Goal: Task Accomplishment & Management: Manage account settings

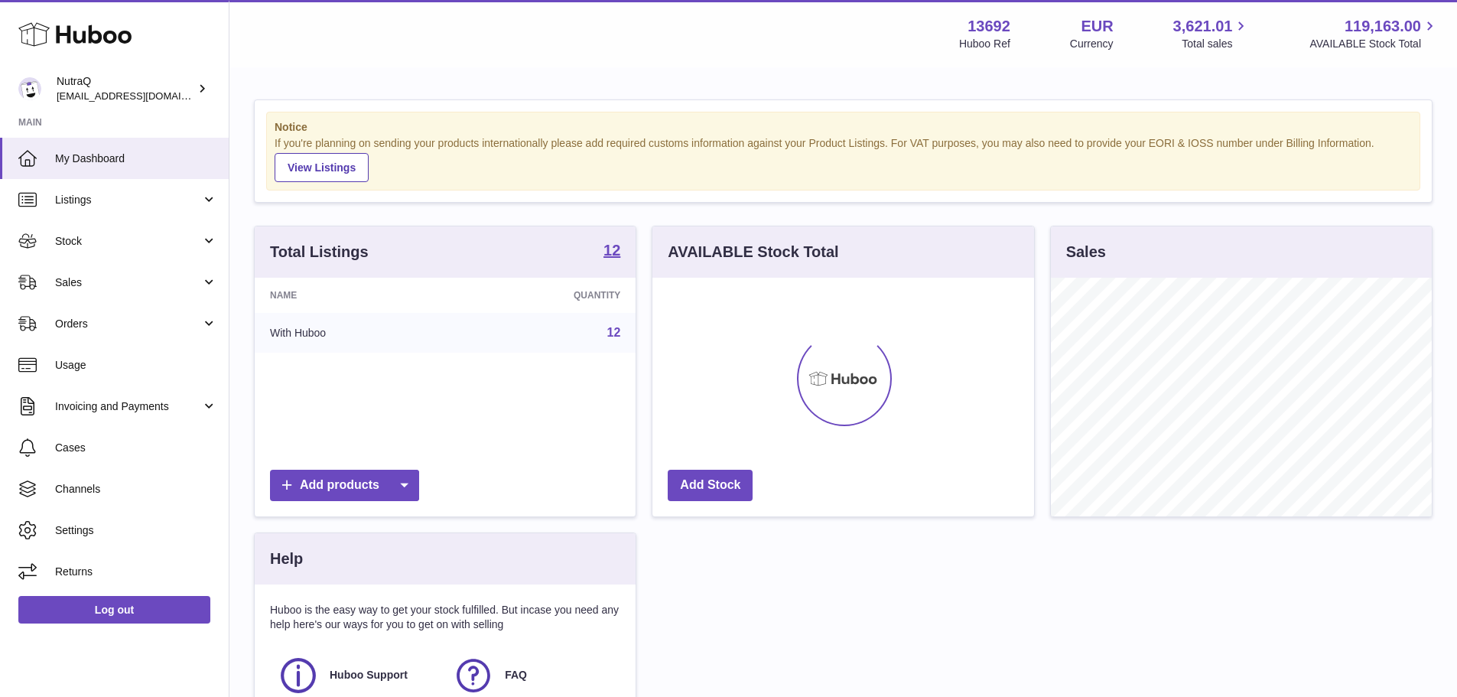
scroll to position [239, 382]
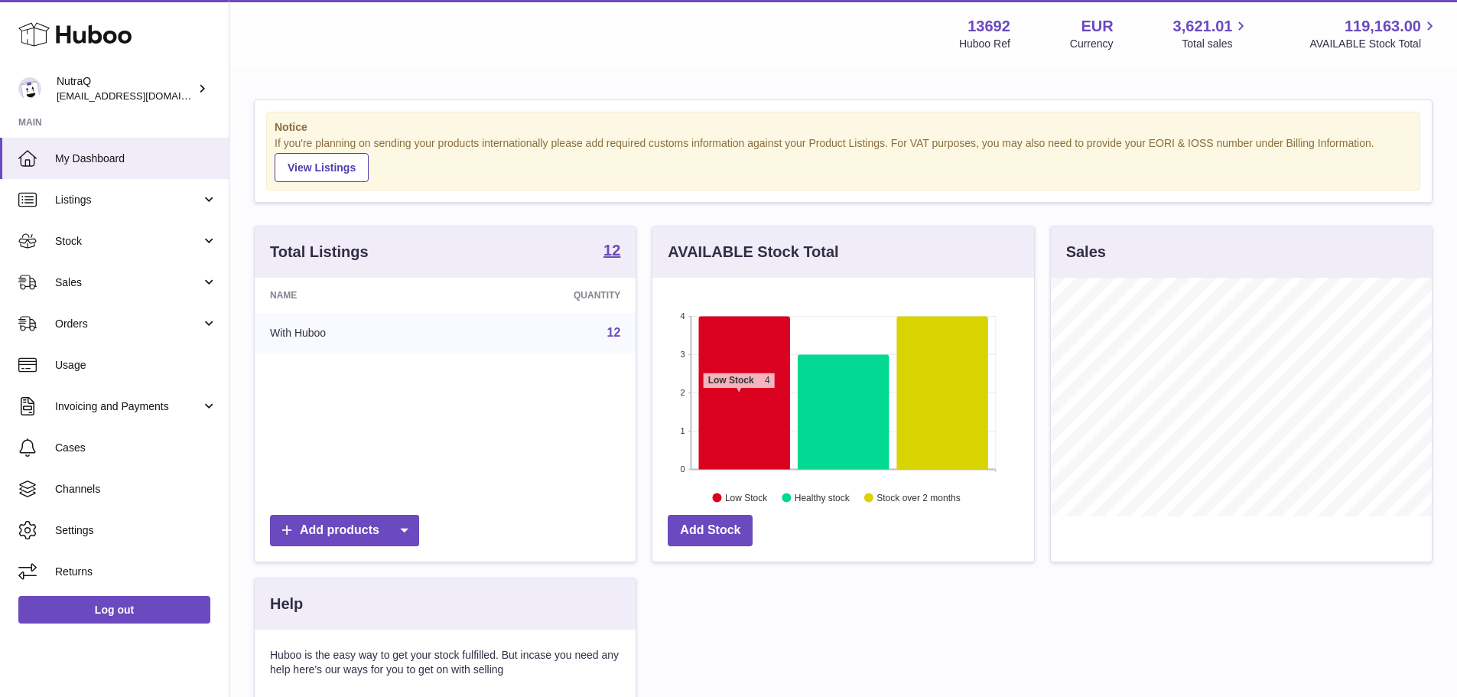
click at [739, 396] on icon at bounding box center [744, 392] width 91 height 153
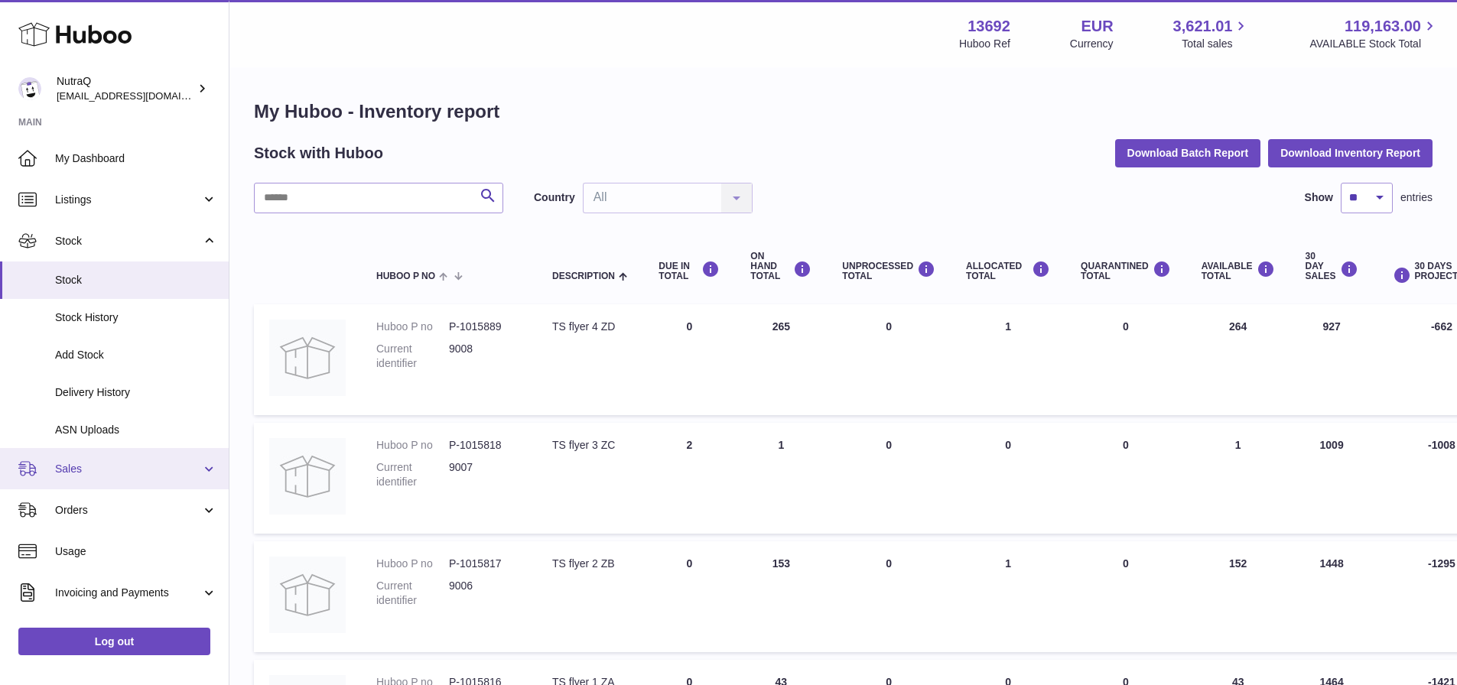
click at [106, 457] on link "Sales" at bounding box center [114, 468] width 229 height 41
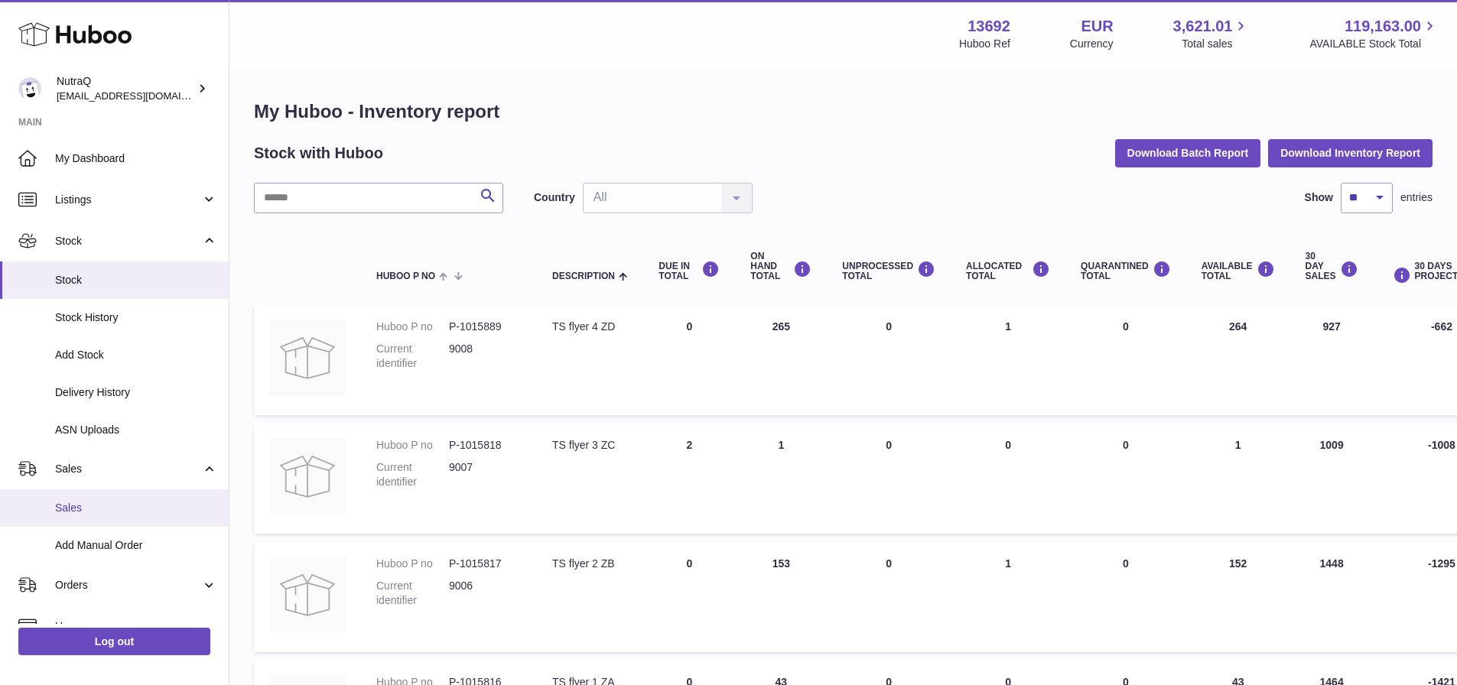
click at [88, 508] on span "Sales" at bounding box center [136, 508] width 162 height 15
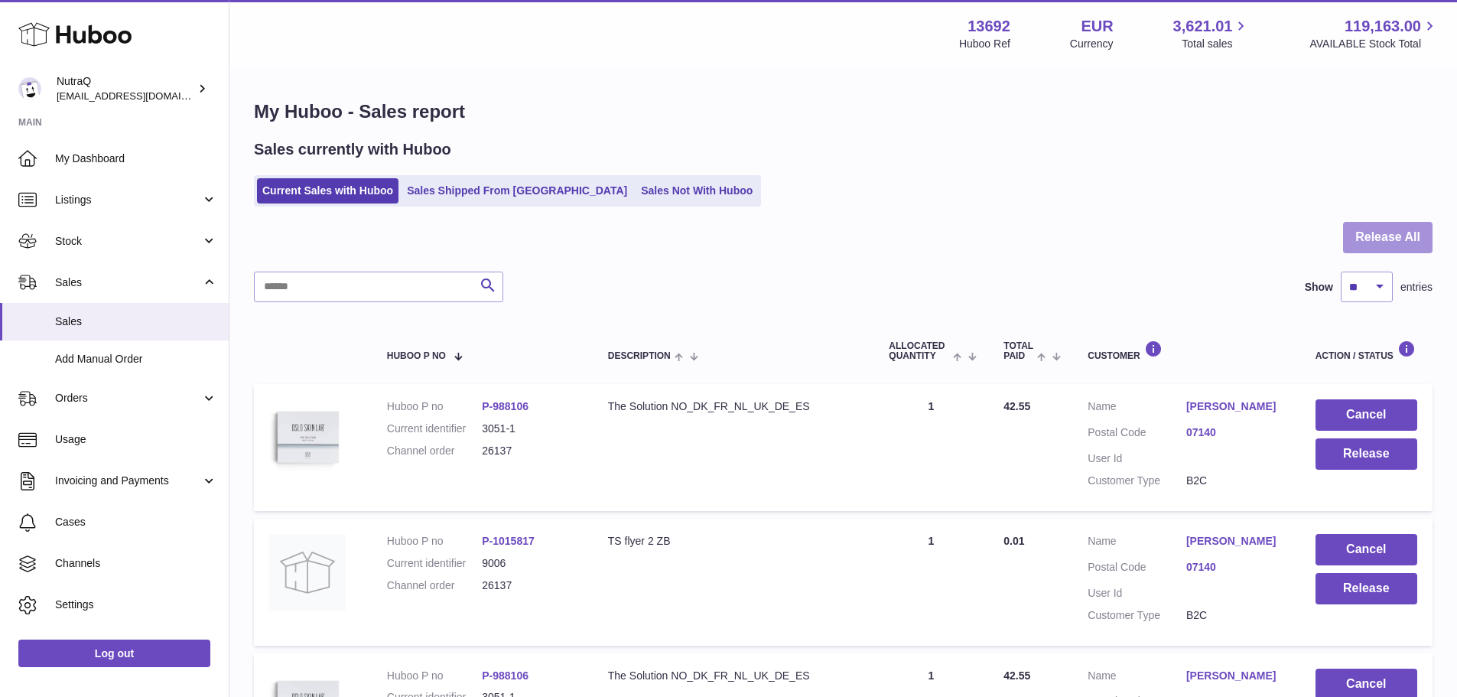
click at [1393, 237] on button "Release All" at bounding box center [1387, 237] width 89 height 31
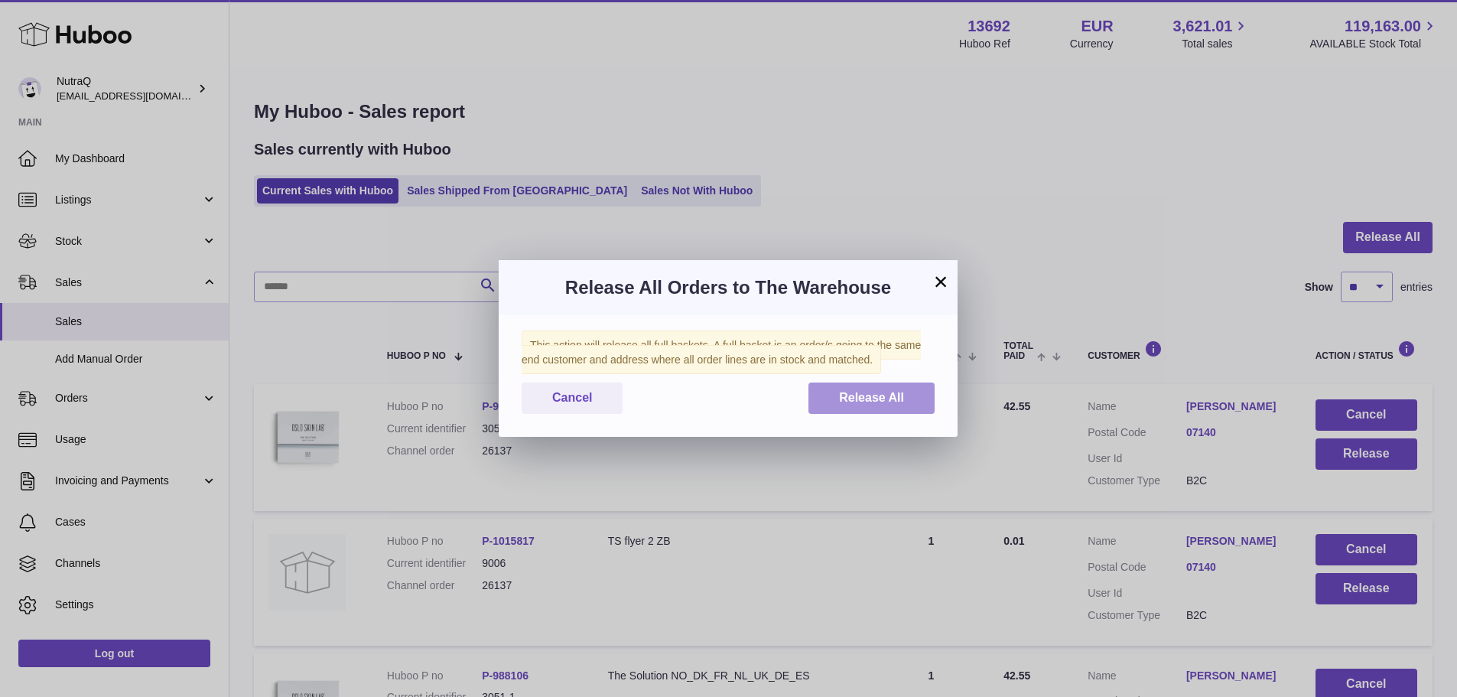
click at [873, 405] on button "Release All" at bounding box center [872, 397] width 126 height 31
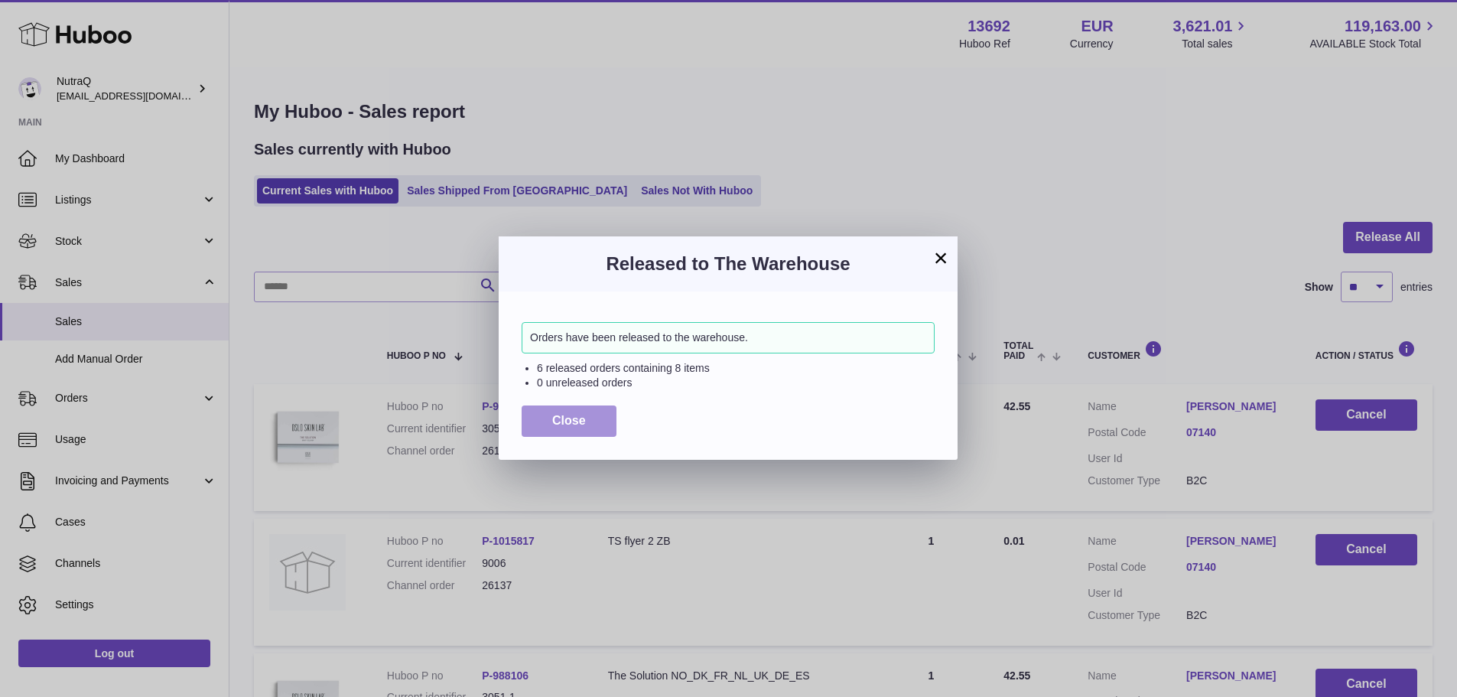
click at [571, 421] on span "Close" at bounding box center [569, 420] width 34 height 13
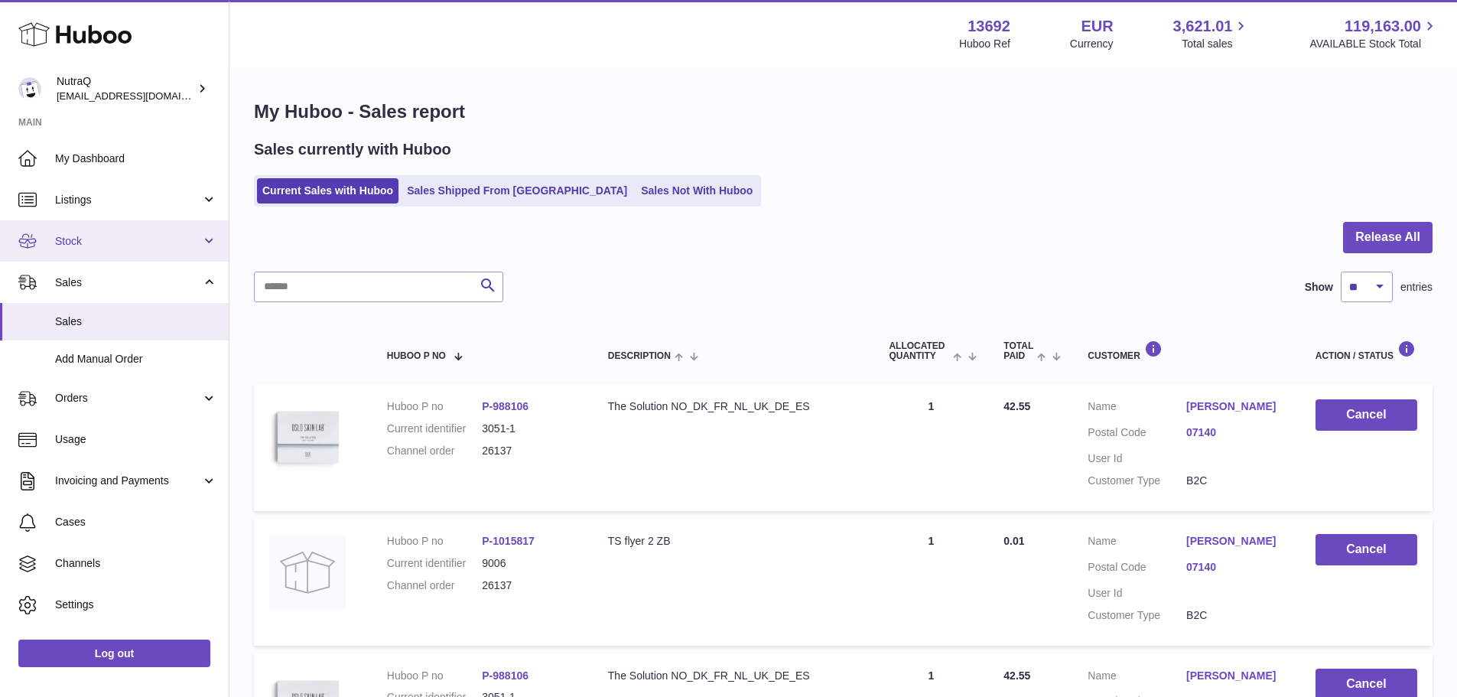
click at [89, 242] on span "Stock" at bounding box center [128, 241] width 146 height 15
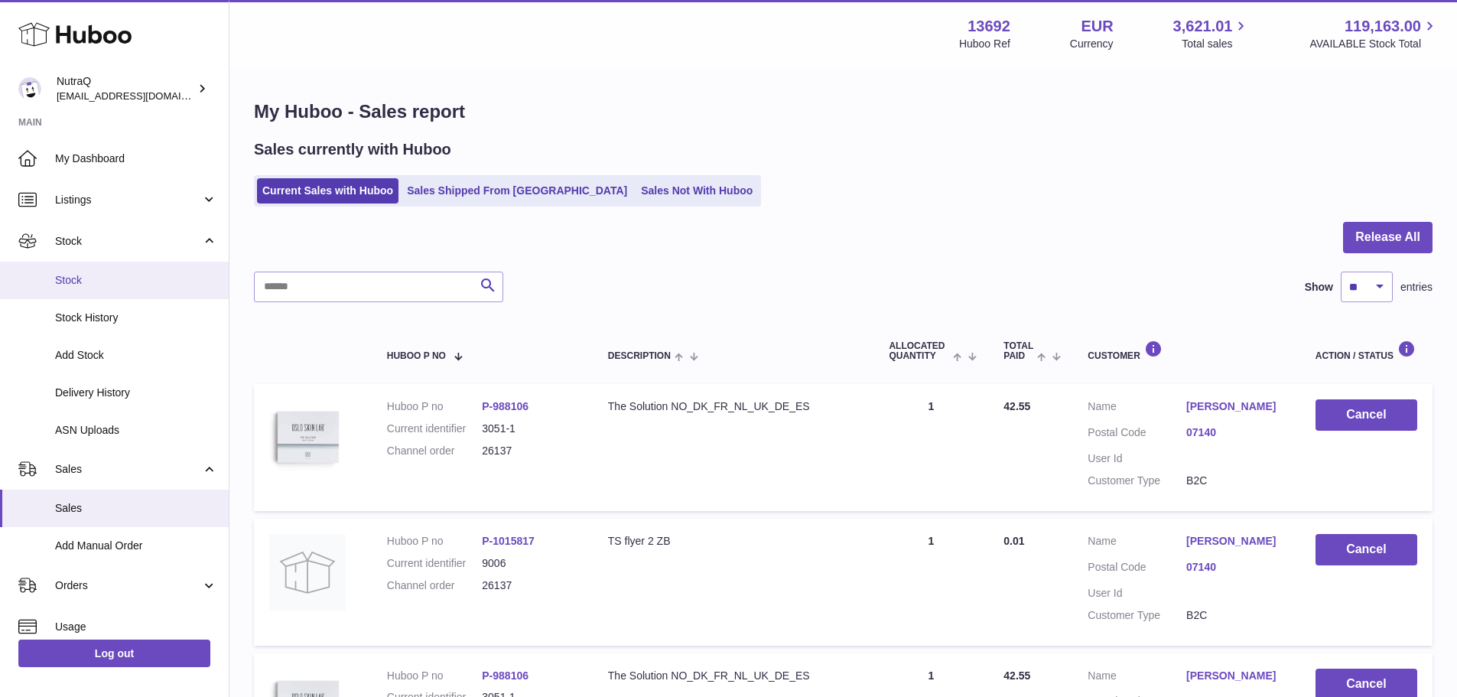
click at [76, 275] on span "Stock" at bounding box center [136, 280] width 162 height 15
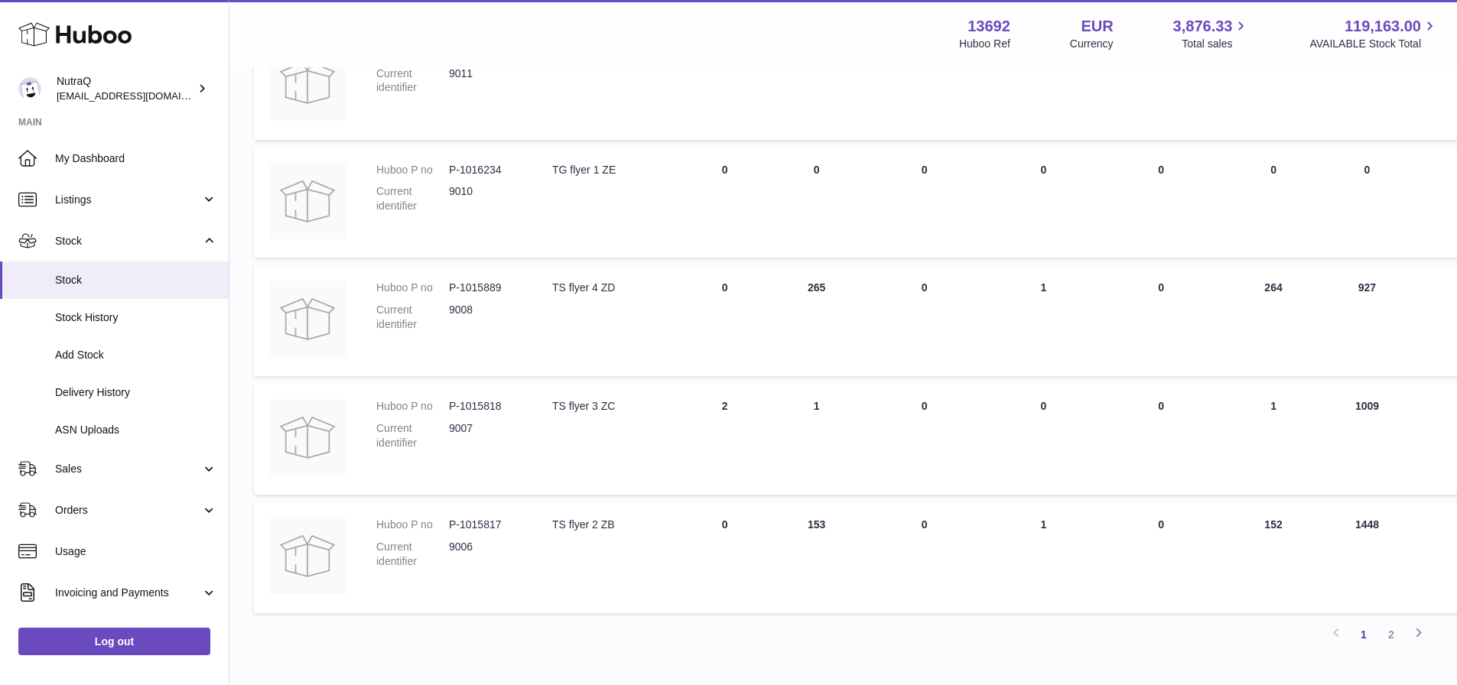
scroll to position [965, 0]
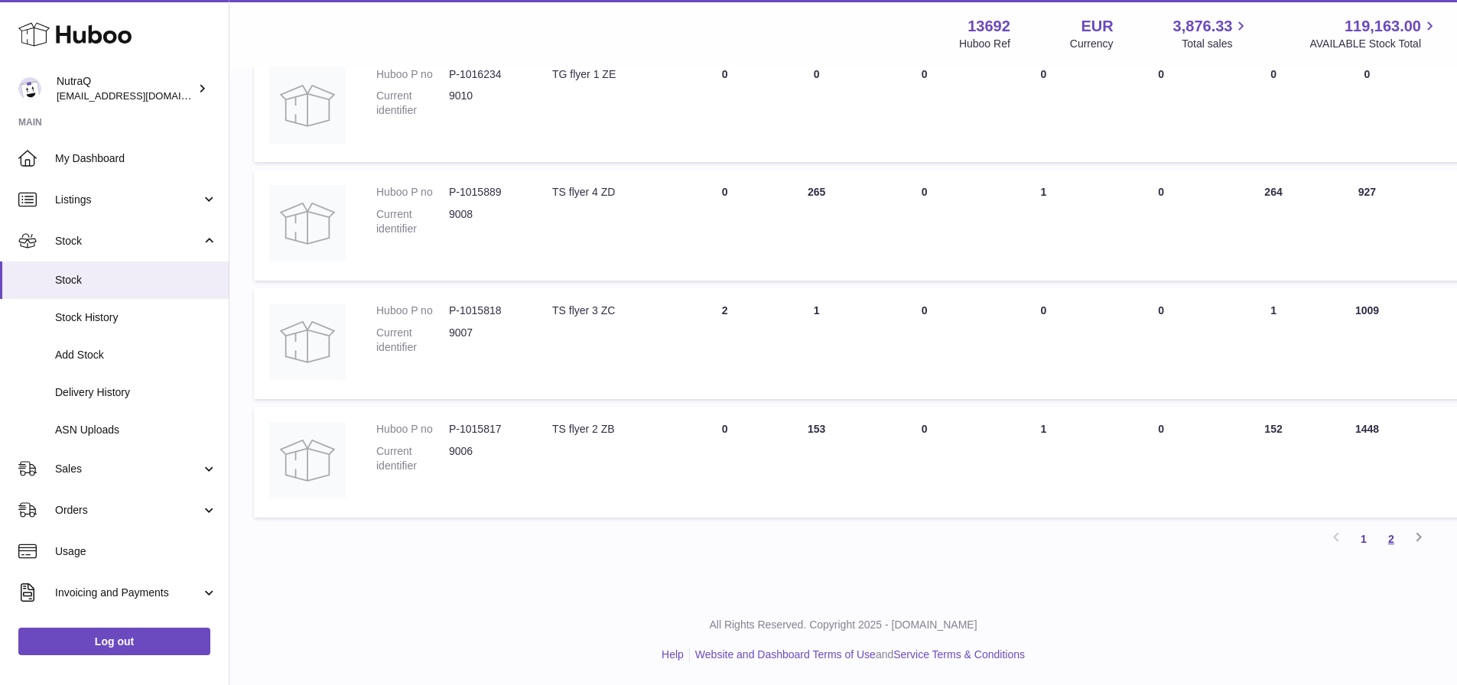
click at [1394, 537] on link "2" at bounding box center [1392, 539] width 28 height 28
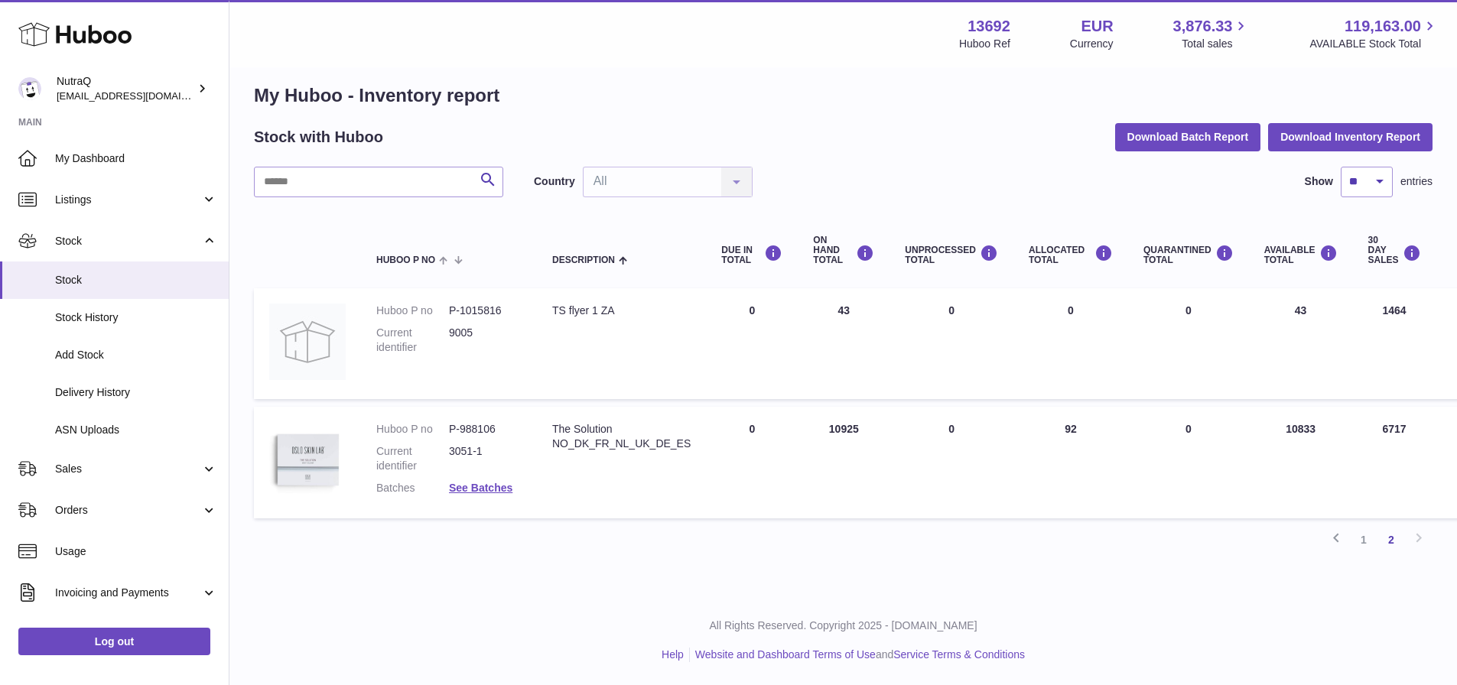
scroll to position [16, 0]
click at [123, 200] on span "Listings" at bounding box center [128, 200] width 146 height 15
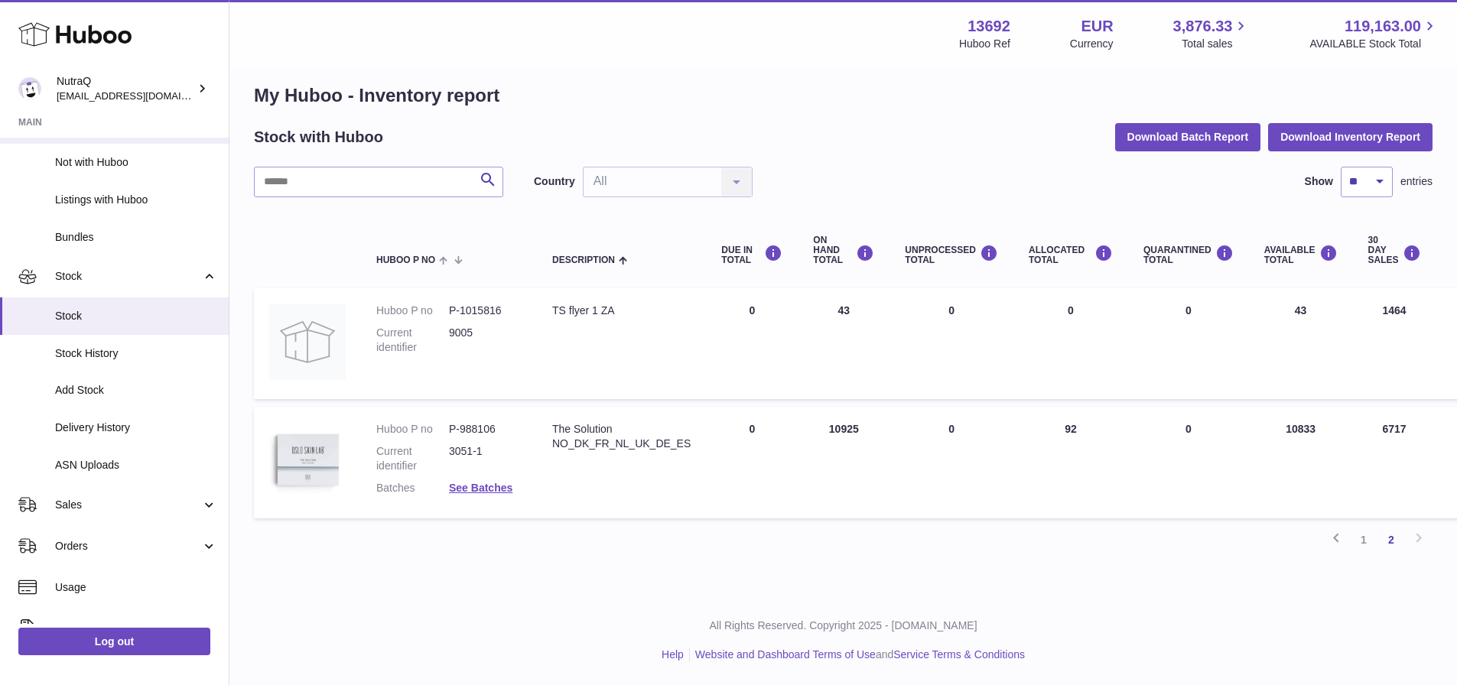
scroll to position [26, 0]
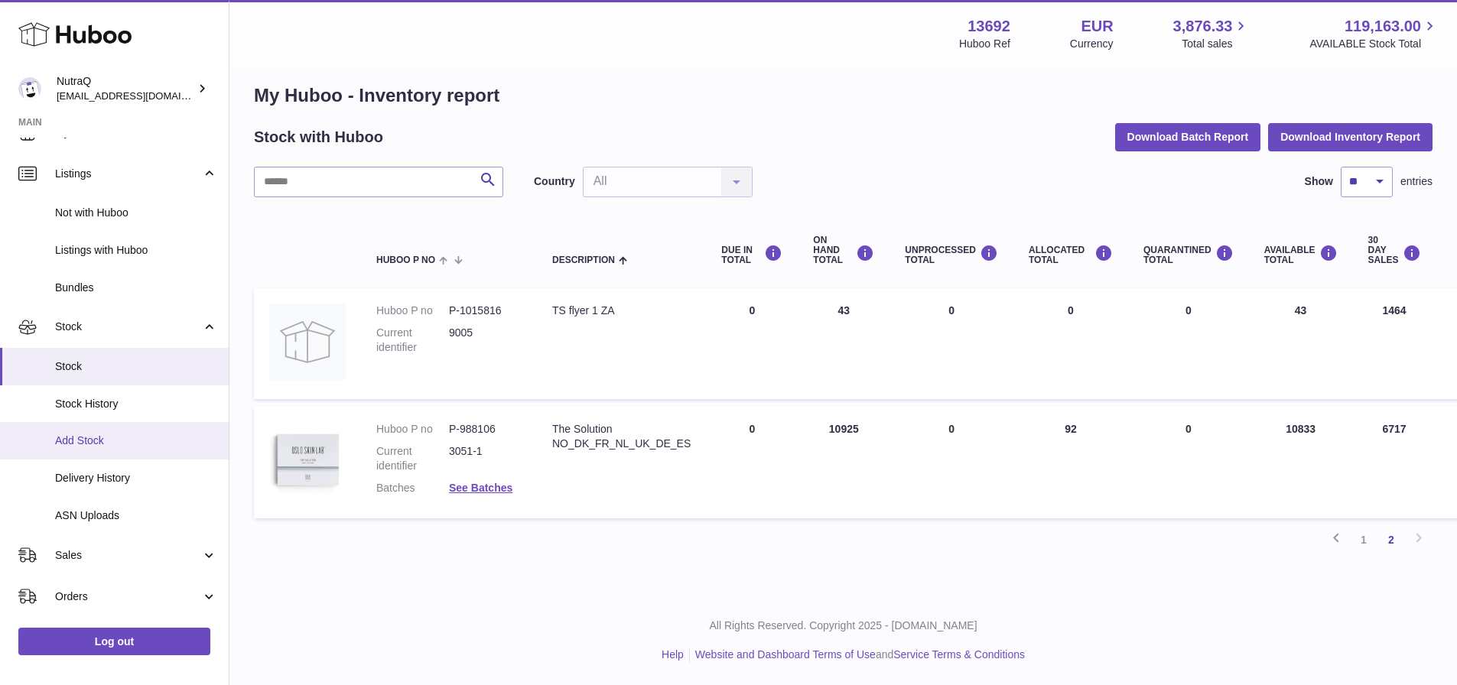
click at [89, 444] on span "Add Stock" at bounding box center [136, 441] width 162 height 15
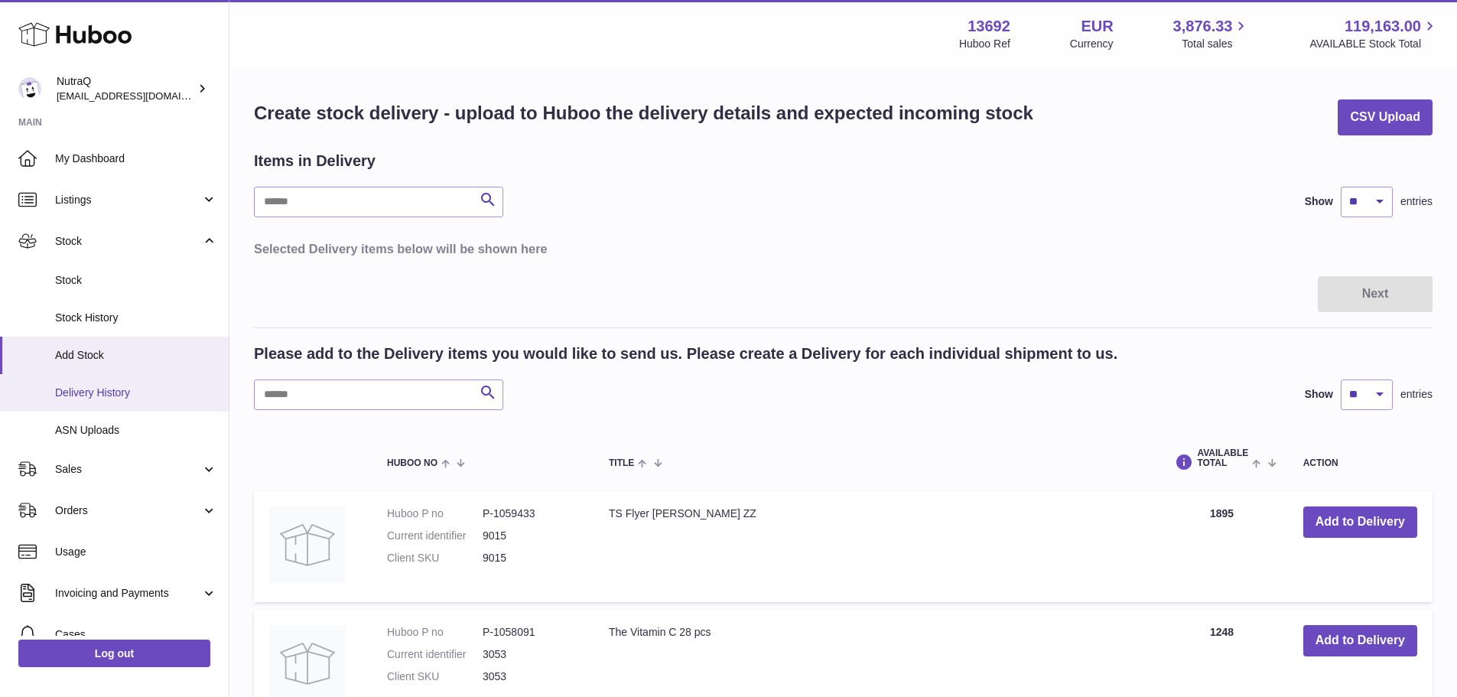
drag, startPoint x: 126, startPoint y: 395, endPoint x: 138, endPoint y: 395, distance: 11.5
click at [126, 394] on span "Delivery History" at bounding box center [136, 393] width 162 height 15
